Goal: Information Seeking & Learning: Find specific fact

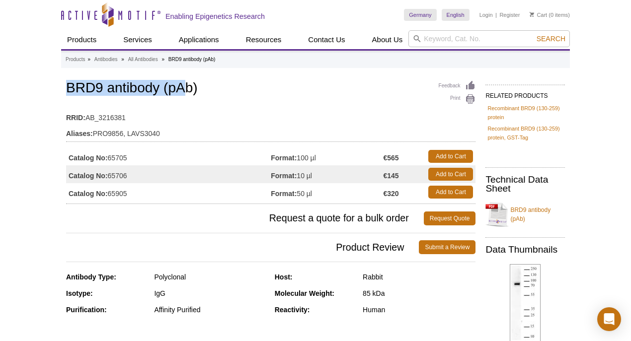
drag, startPoint x: 68, startPoint y: 85, endPoint x: 187, endPoint y: 93, distance: 119.5
click at [187, 93] on h1 "BRD9 antibody (pAb)" at bounding box center [270, 88] width 409 height 17
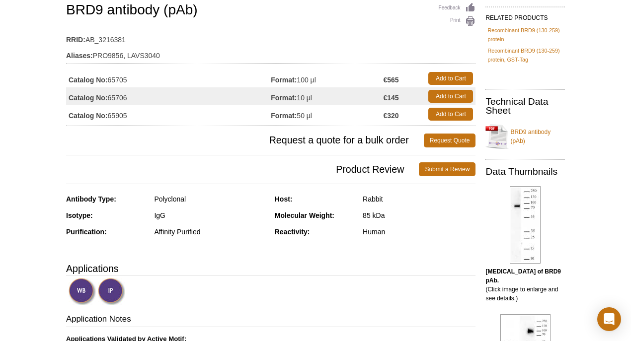
scroll to position [66, 0]
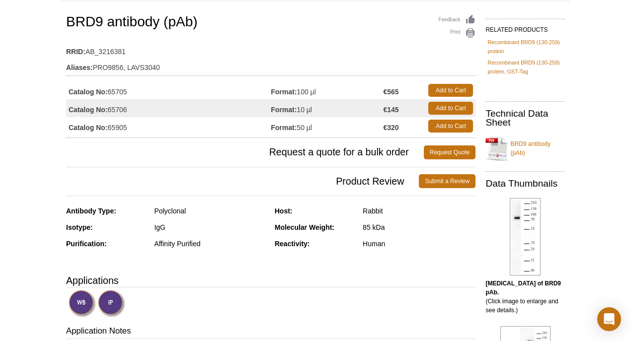
click at [127, 125] on td "Catalog No: 65905" at bounding box center [168, 126] width 205 height 18
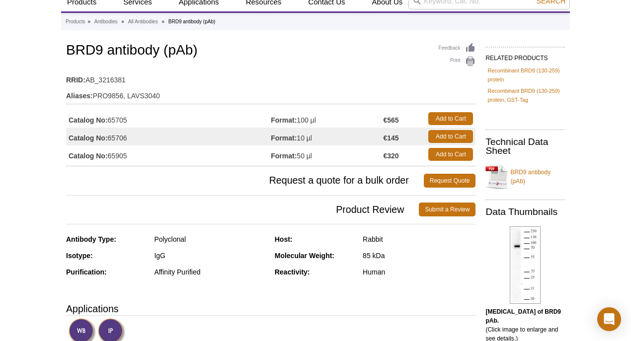
scroll to position [33, 0]
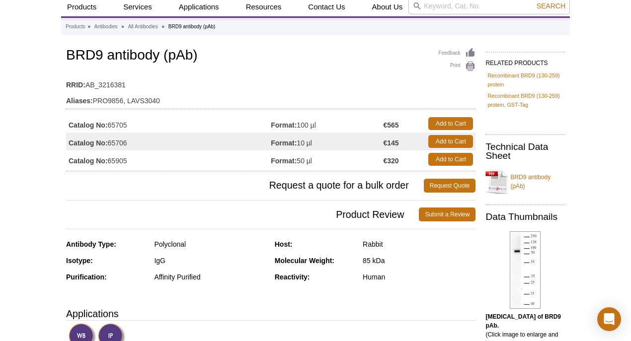
click at [170, 90] on td "Aliases: PRO9856, LAVS3040" at bounding box center [270, 98] width 409 height 16
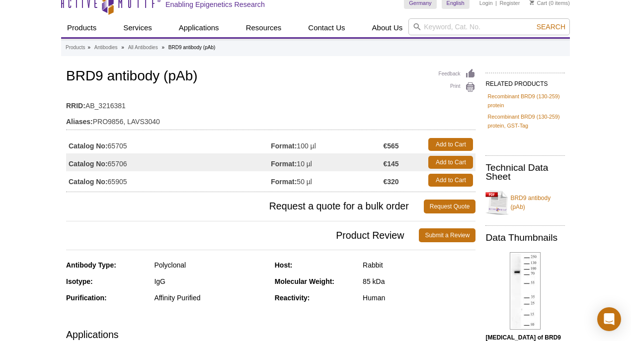
scroll to position [0, 0]
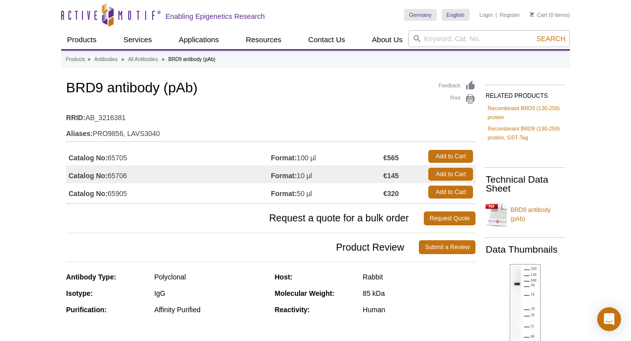
click at [240, 103] on div "Feedback Print BRD9 antibody (pAb) RRID: AB_3216381 Aliases: PRO9856, LAVS3040 …" at bounding box center [270, 141] width 409 height 126
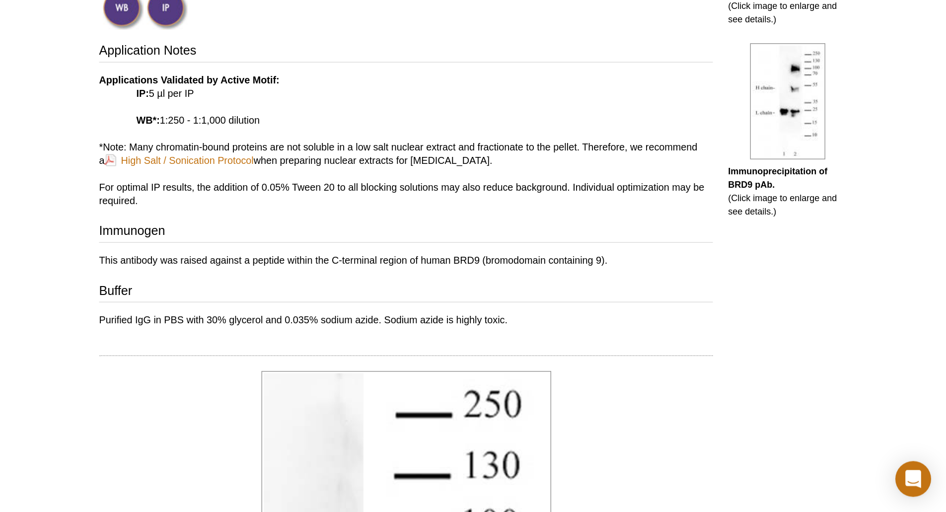
scroll to position [99, 0]
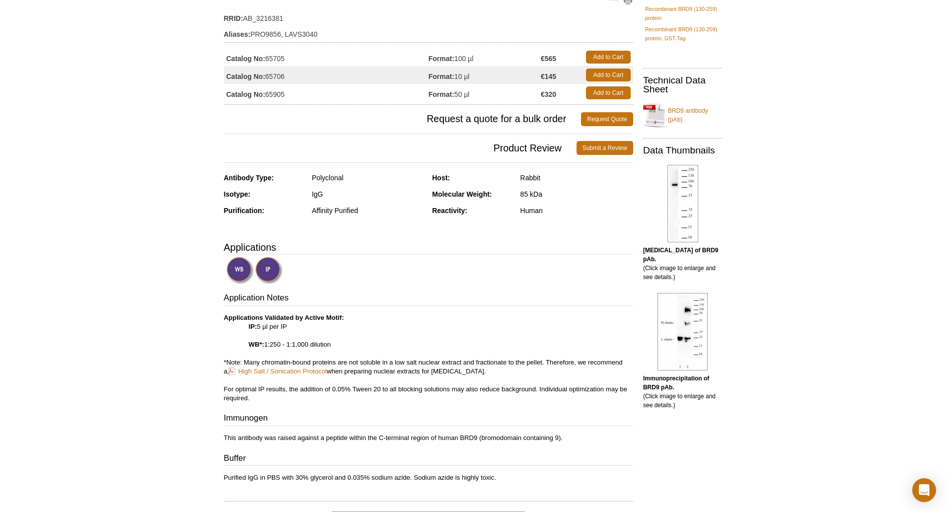
drag, startPoint x: 493, startPoint y: 2, endPoint x: 782, endPoint y: 239, distance: 373.4
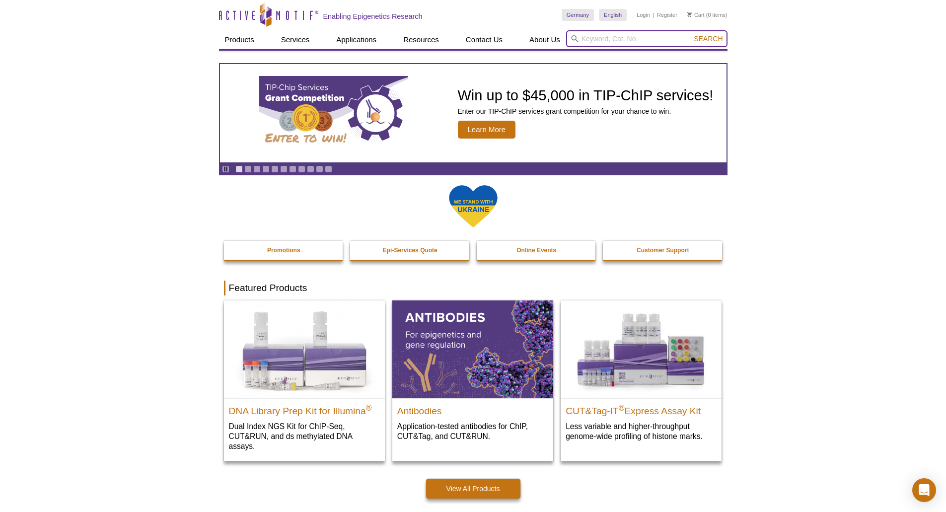
click at [607, 44] on input "search" at bounding box center [646, 38] width 161 height 17
type input "brd9"
click at [691, 34] on button "Search" at bounding box center [708, 38] width 35 height 9
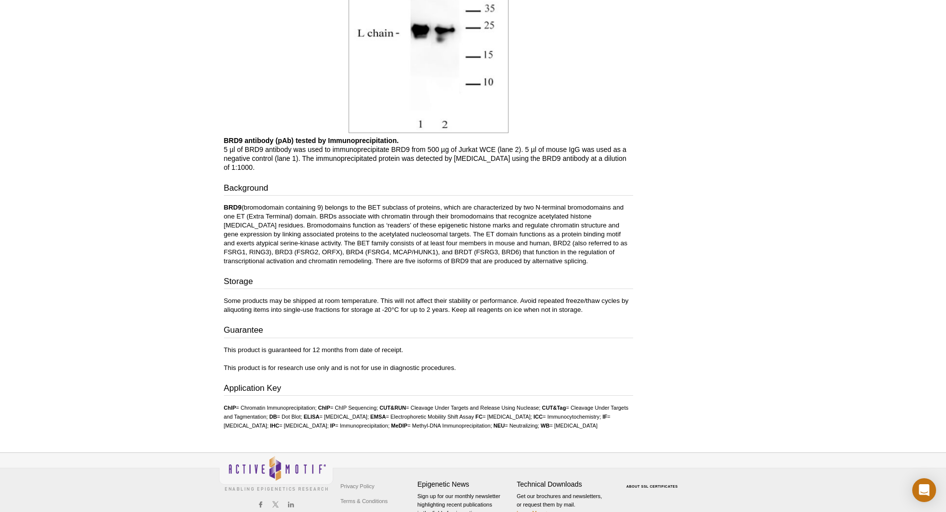
scroll to position [1304, 0]
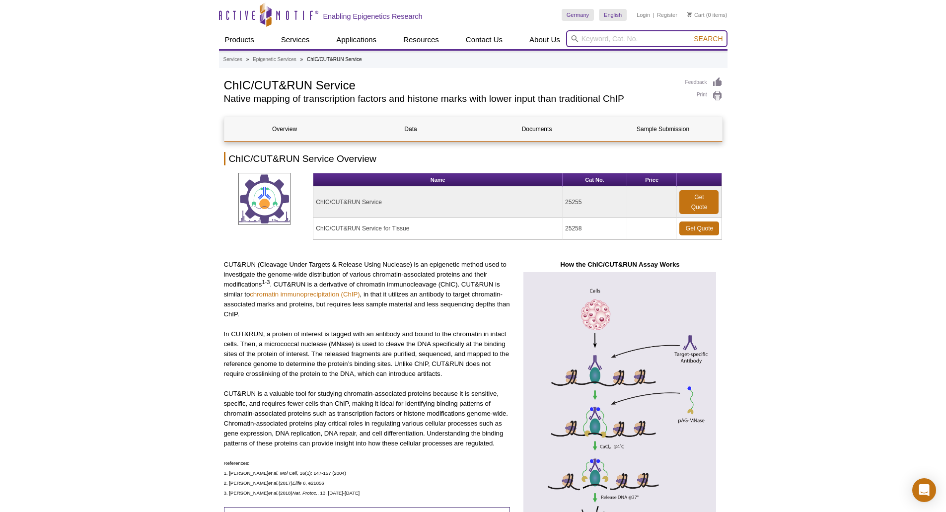
click at [627, 41] on input "search" at bounding box center [646, 38] width 161 height 17
type input "brd9"
click at [691, 34] on button "Search" at bounding box center [708, 38] width 35 height 9
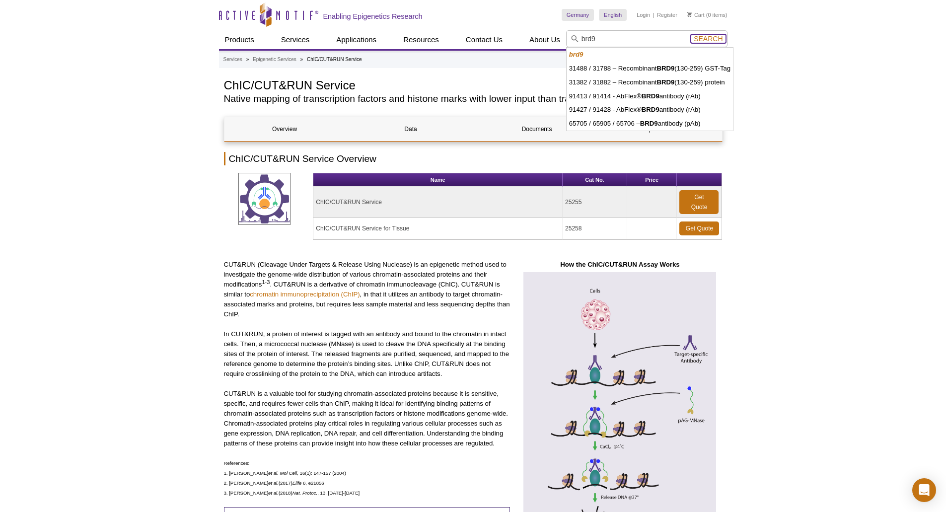
click at [700, 35] on span "Search" at bounding box center [708, 39] width 29 height 8
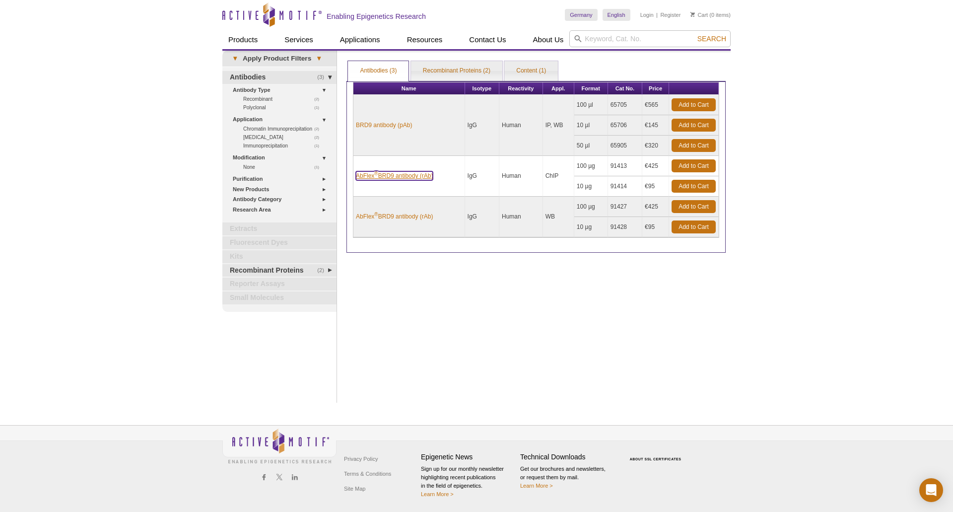
click at [416, 180] on link "AbFlex ® BRD9 antibody (rAb)" at bounding box center [394, 175] width 77 height 9
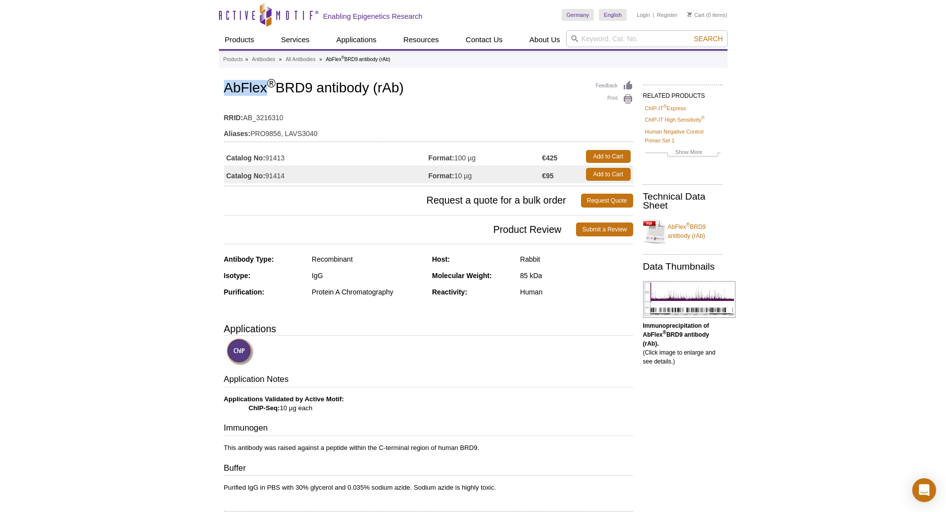
drag, startPoint x: 223, startPoint y: 87, endPoint x: 270, endPoint y: 88, distance: 46.7
click at [270, 88] on h1 "AbFlex ® BRD9 antibody (rAb)" at bounding box center [428, 88] width 409 height 17
copy h1 "AbFlex"
